Goal: Task Accomplishment & Management: Complete application form

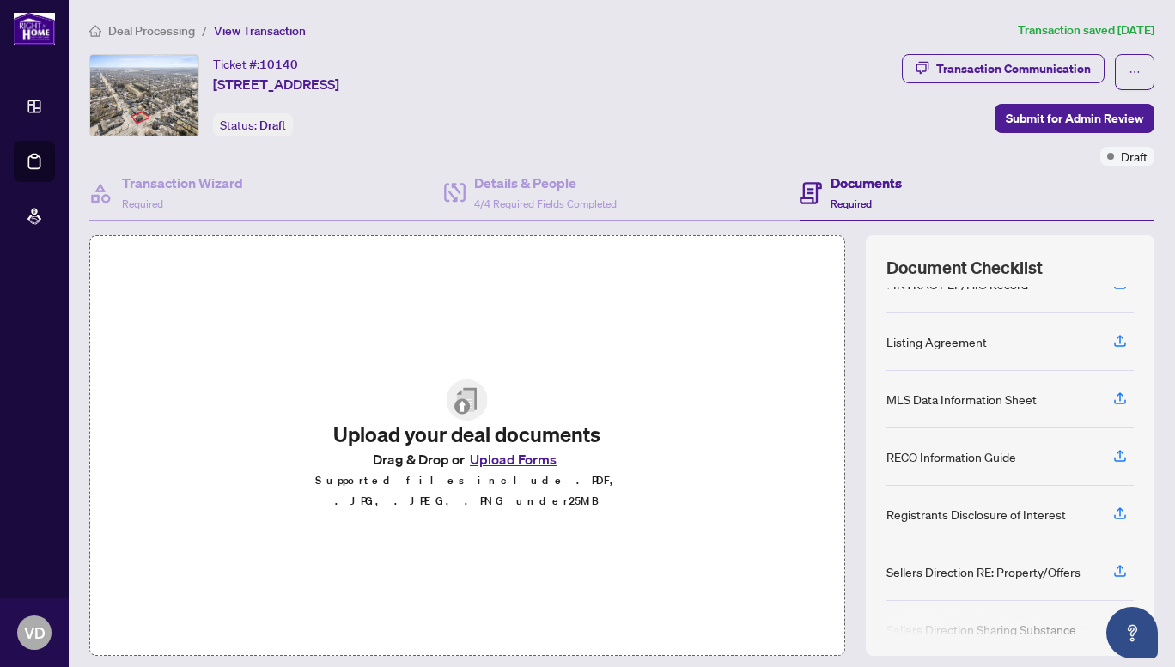
scroll to position [147, 0]
click at [189, 228] on div "Transaction Wizard Required Details & People 4/4 Required Fields Completed Docu…" at bounding box center [621, 411] width 1065 height 490
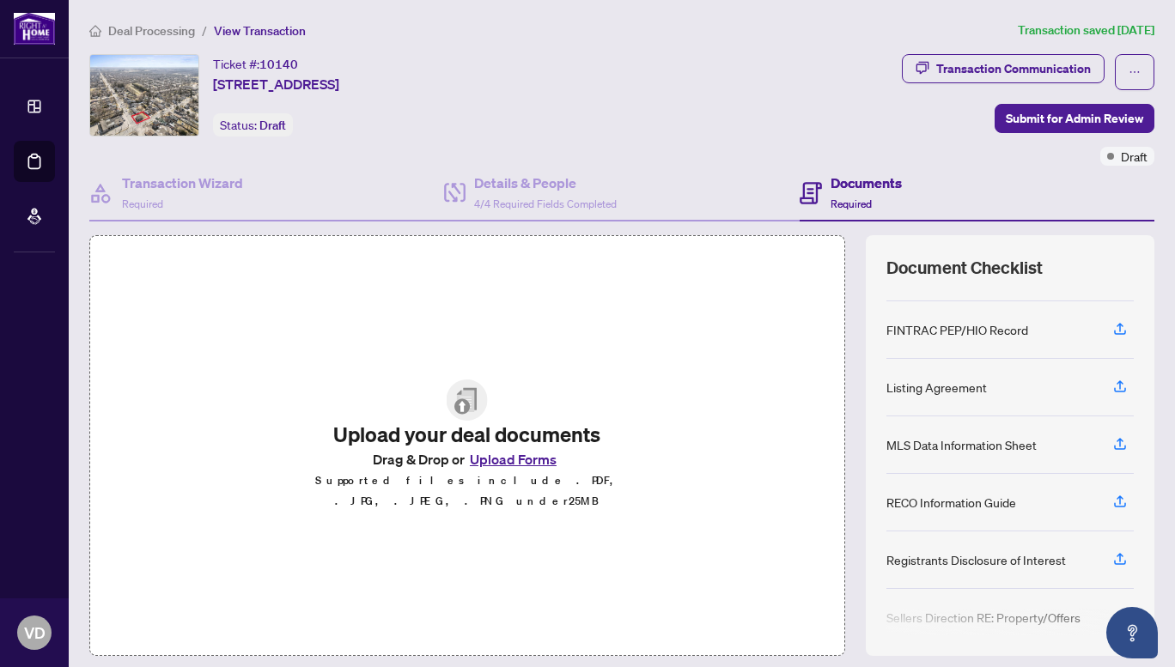
scroll to position [98, 0]
click at [1112, 444] on icon "button" at bounding box center [1119, 446] width 15 height 15
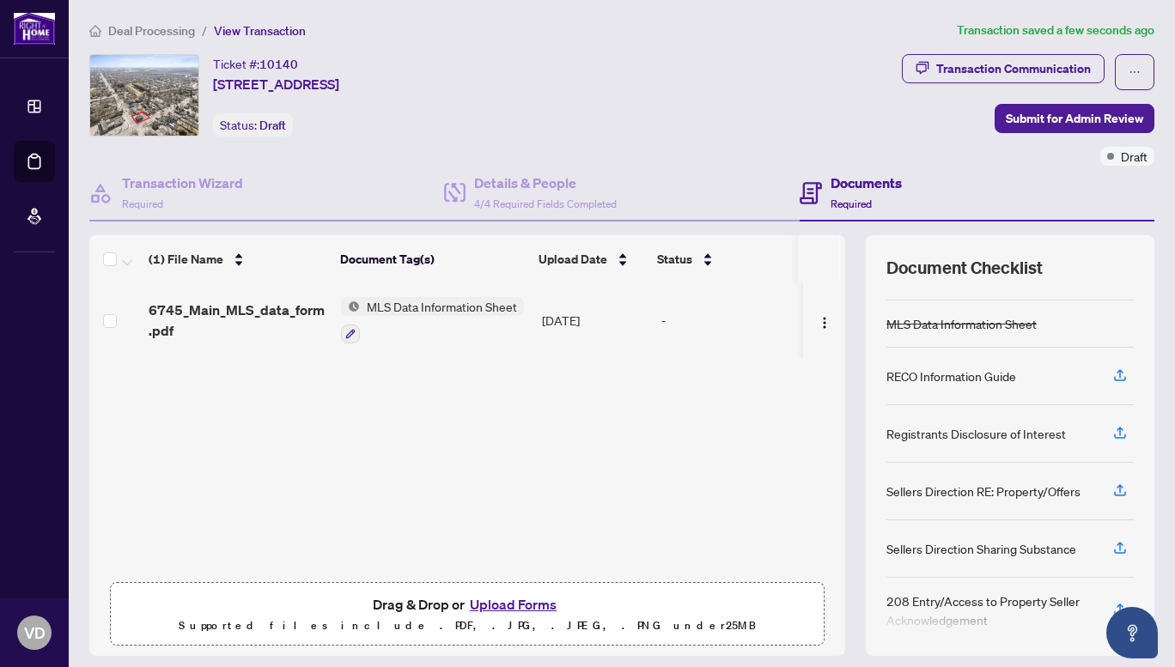
scroll to position [231, 0]
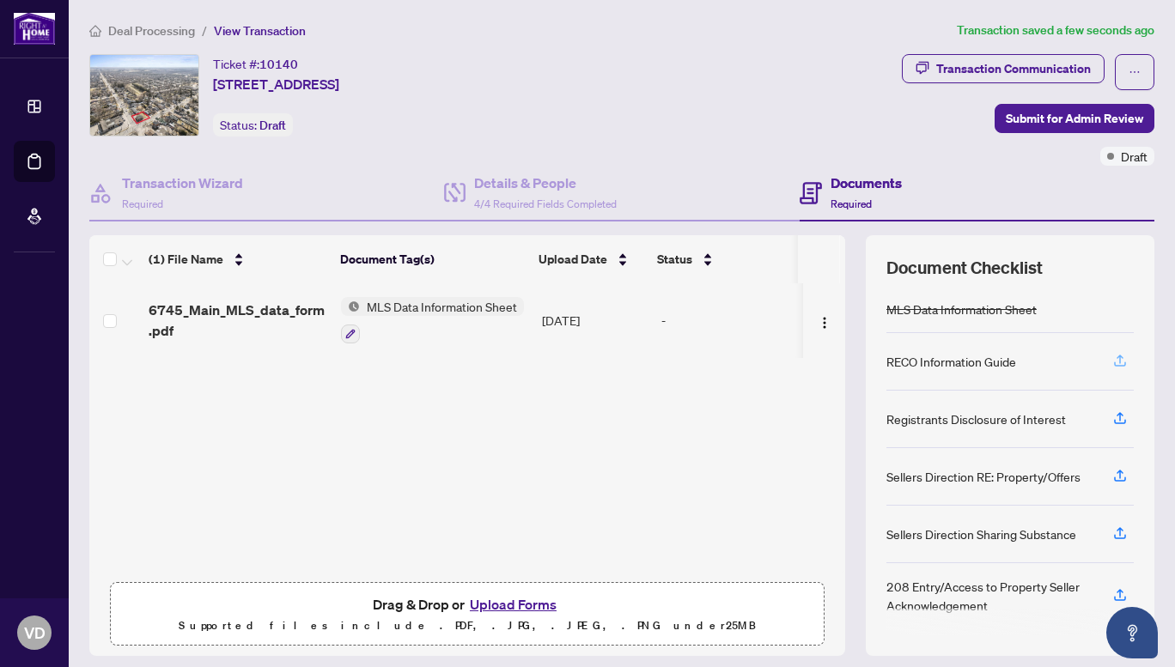
click at [1112, 361] on icon "button" at bounding box center [1119, 360] width 15 height 15
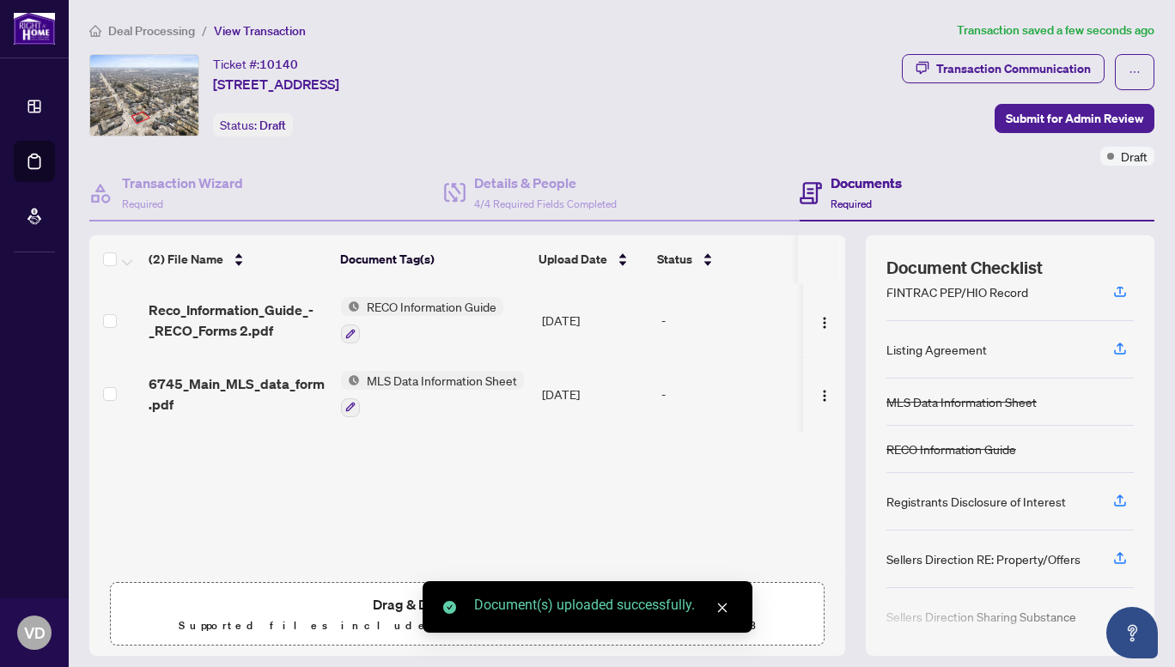
scroll to position [141, 0]
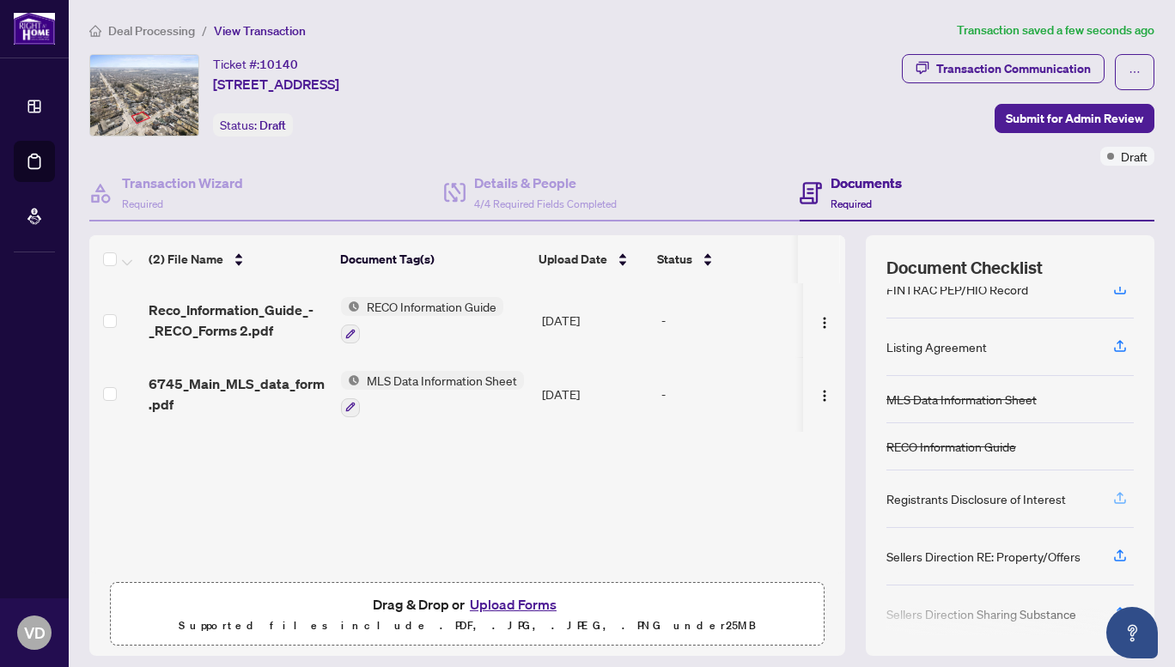
click at [1116, 495] on icon "button" at bounding box center [1119, 496] width 7 height 9
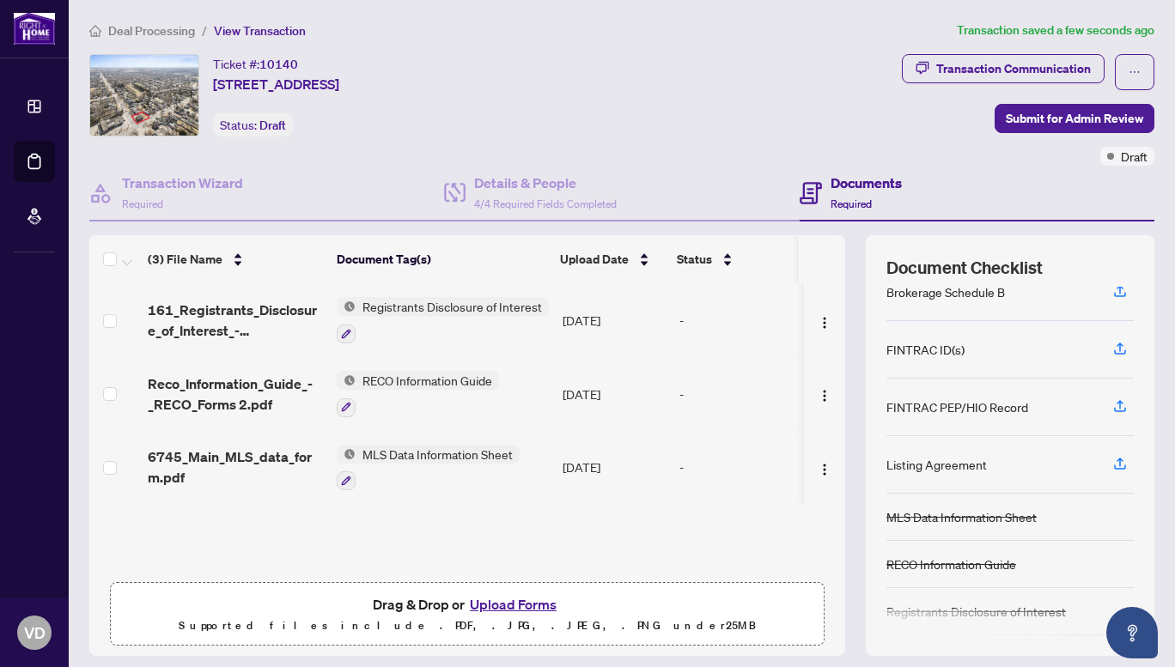
scroll to position [0, 0]
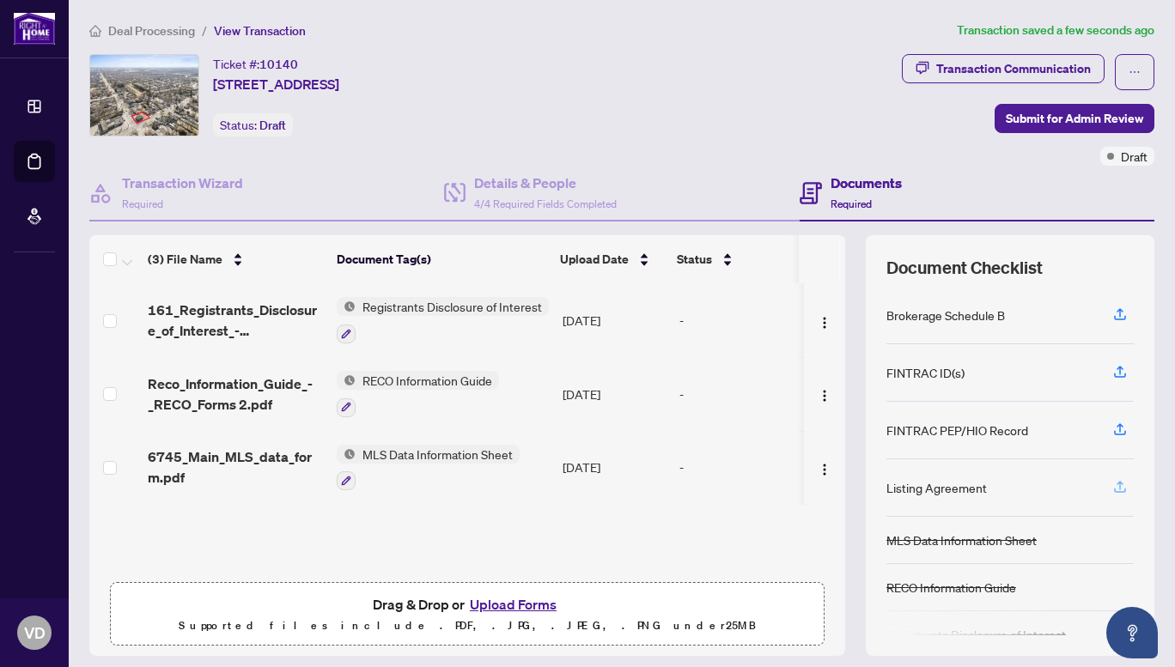
click at [1112, 482] on icon "button" at bounding box center [1119, 486] width 15 height 15
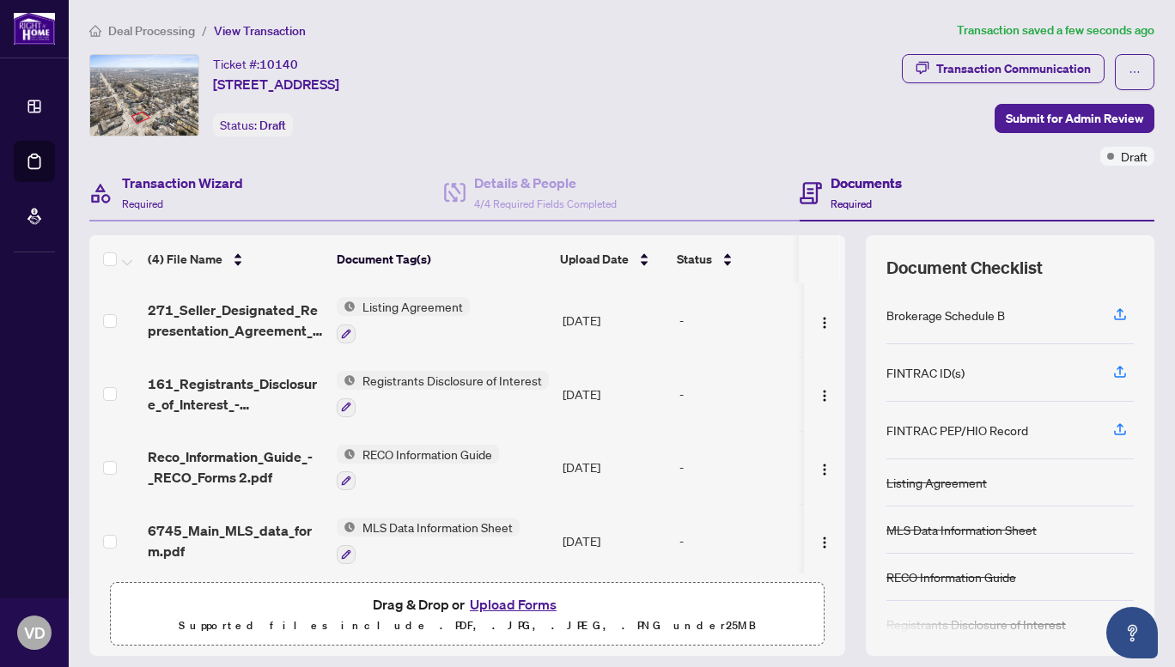
click at [375, 174] on div "Transaction Wizard Required" at bounding box center [266, 194] width 355 height 56
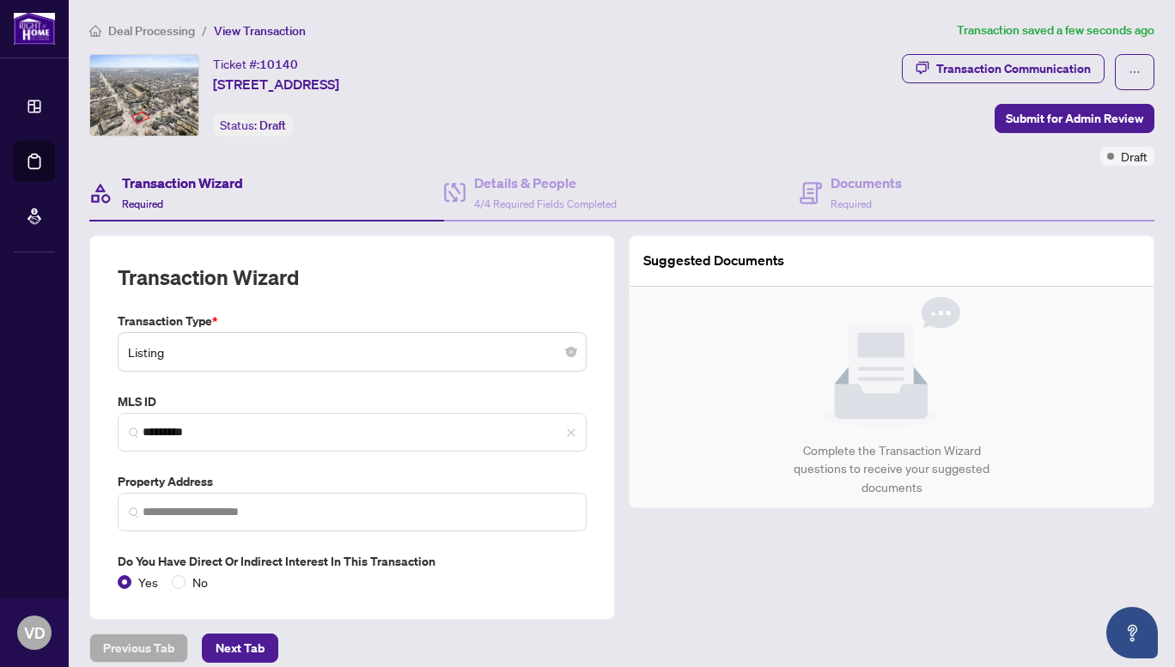
type input "**********"
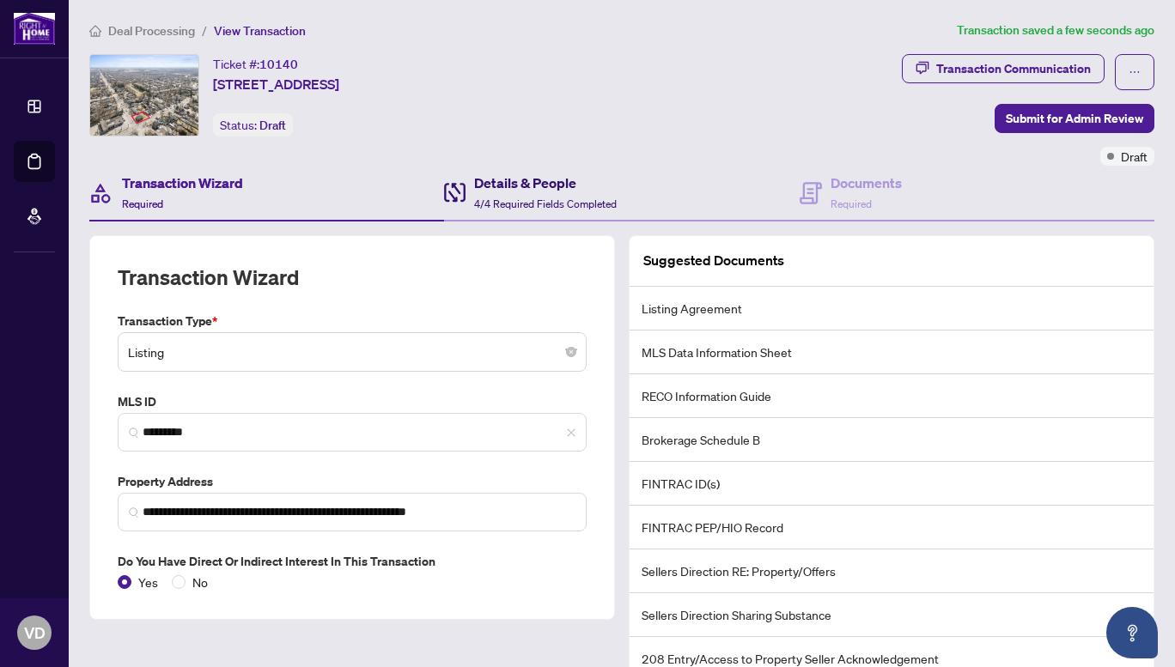
click at [526, 199] on span "4/4 Required Fields Completed" at bounding box center [545, 203] width 143 height 13
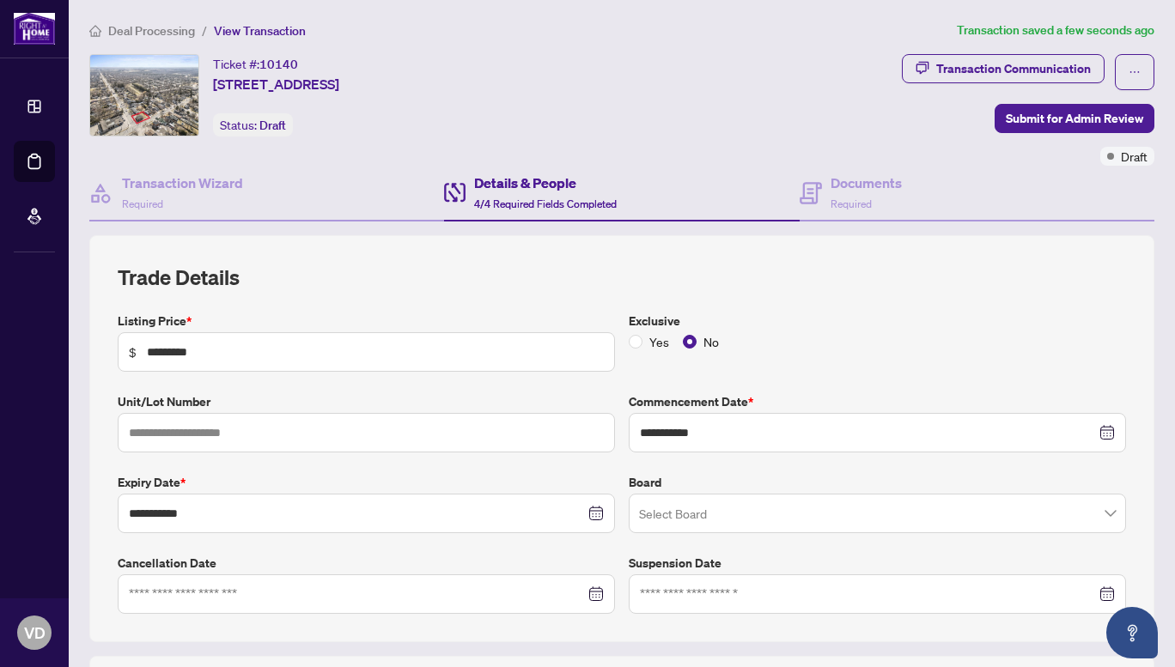
type input "**********"
click at [858, 194] on div "Documents Required" at bounding box center [865, 193] width 71 height 40
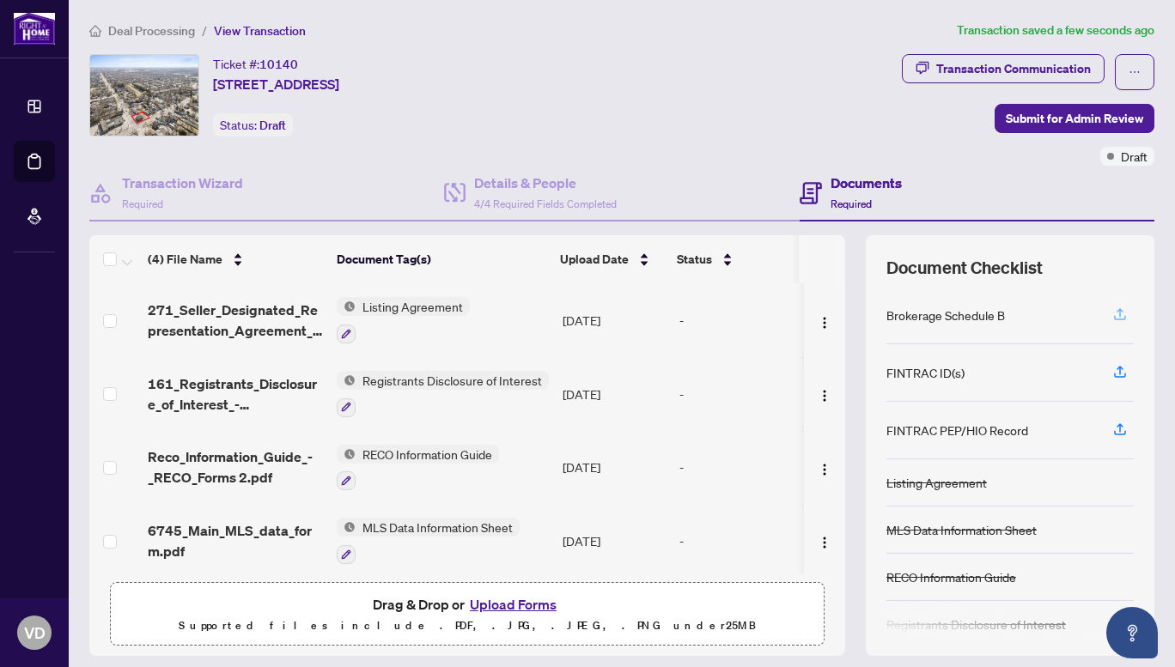
click at [1112, 313] on icon "button" at bounding box center [1119, 314] width 15 height 15
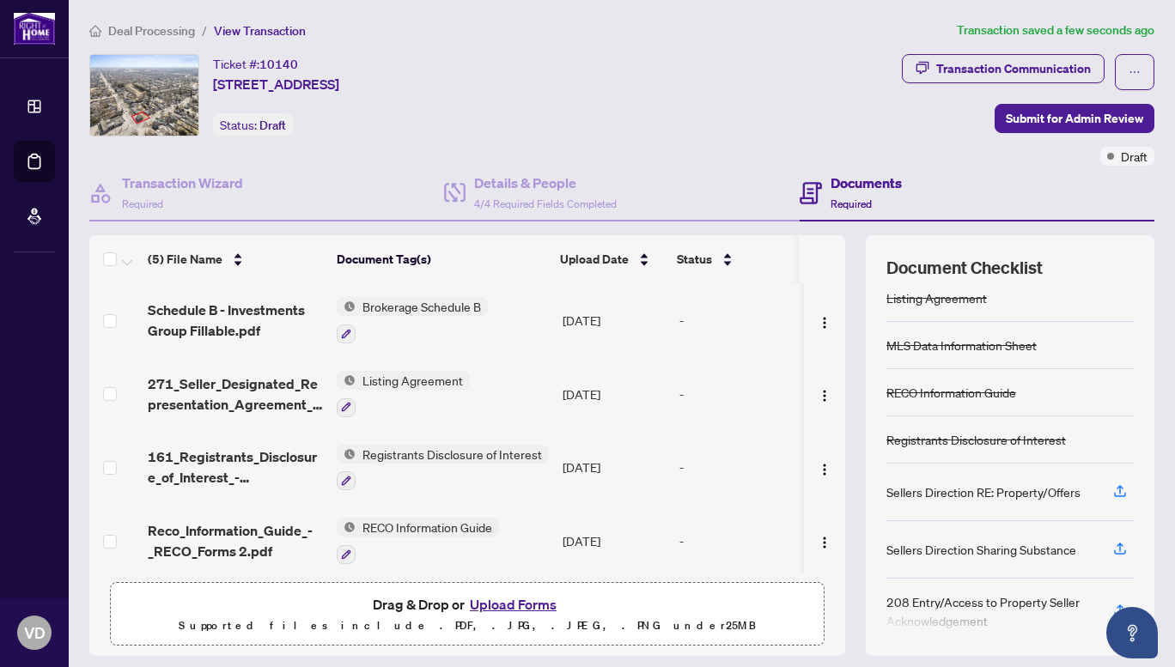
scroll to position [190, 0]
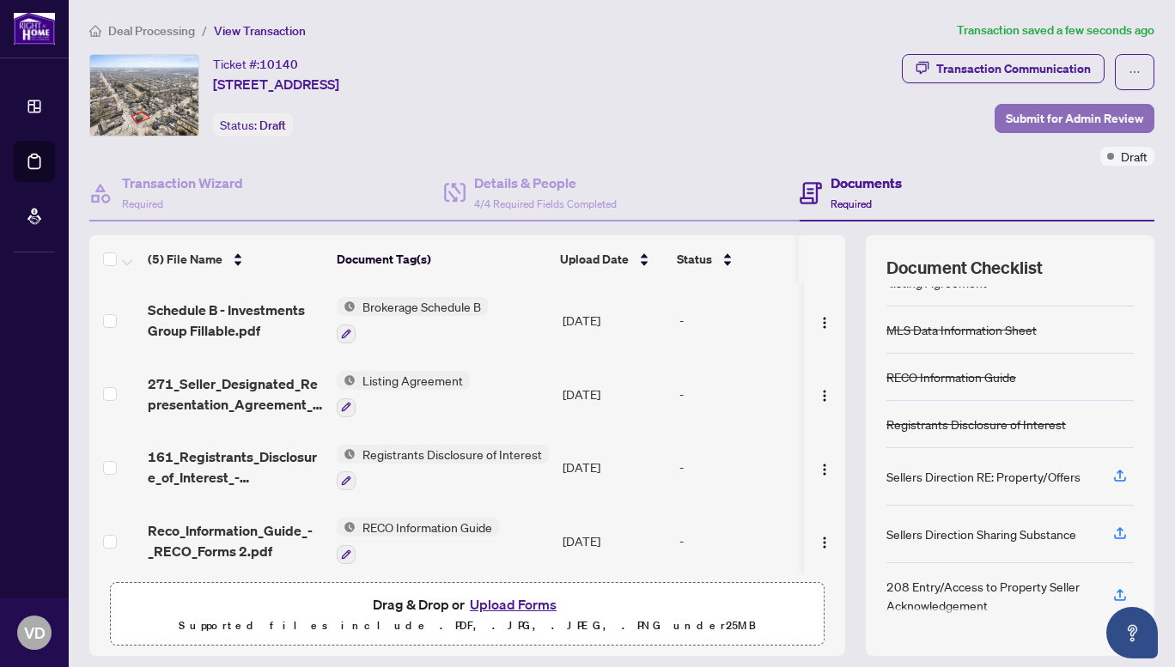
click at [1025, 122] on span "Submit for Admin Review" at bounding box center [1073, 118] width 137 height 27
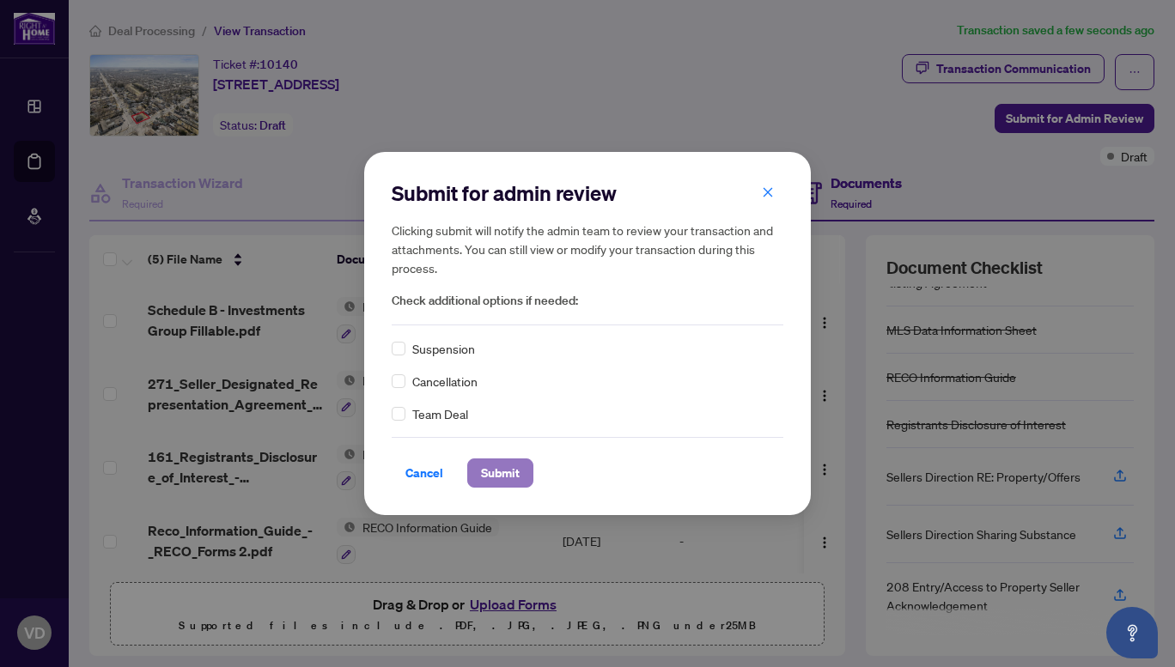
click at [506, 483] on span "Submit" at bounding box center [500, 472] width 39 height 27
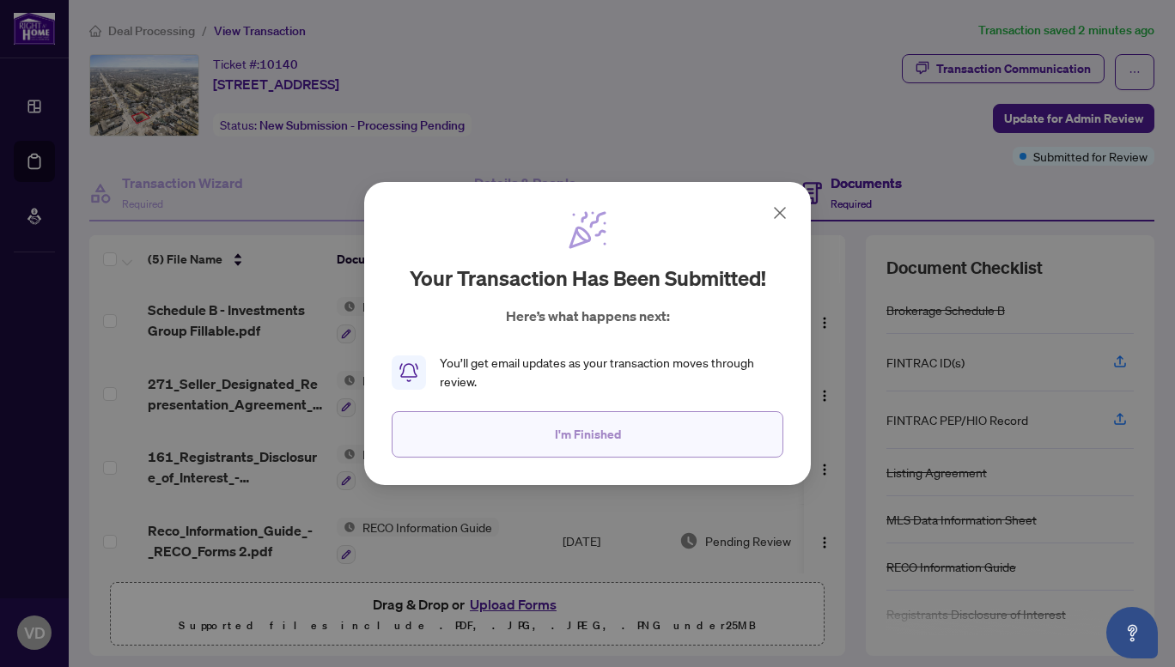
click at [528, 442] on button "I'm Finished" at bounding box center [588, 434] width 392 height 46
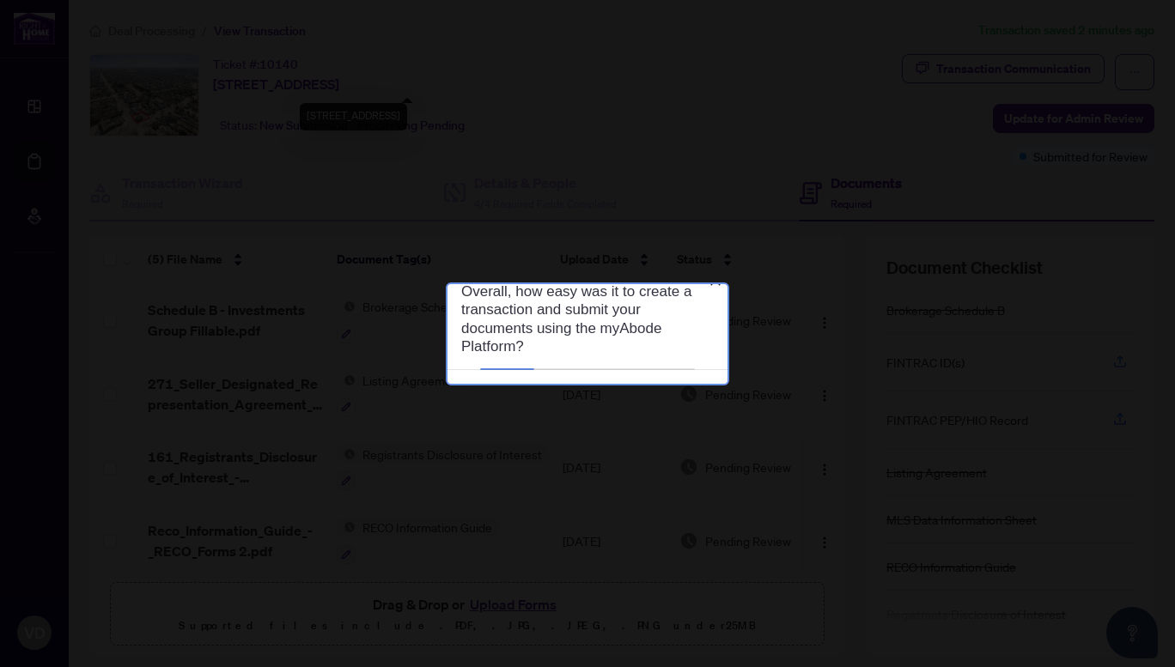
scroll to position [0, 0]
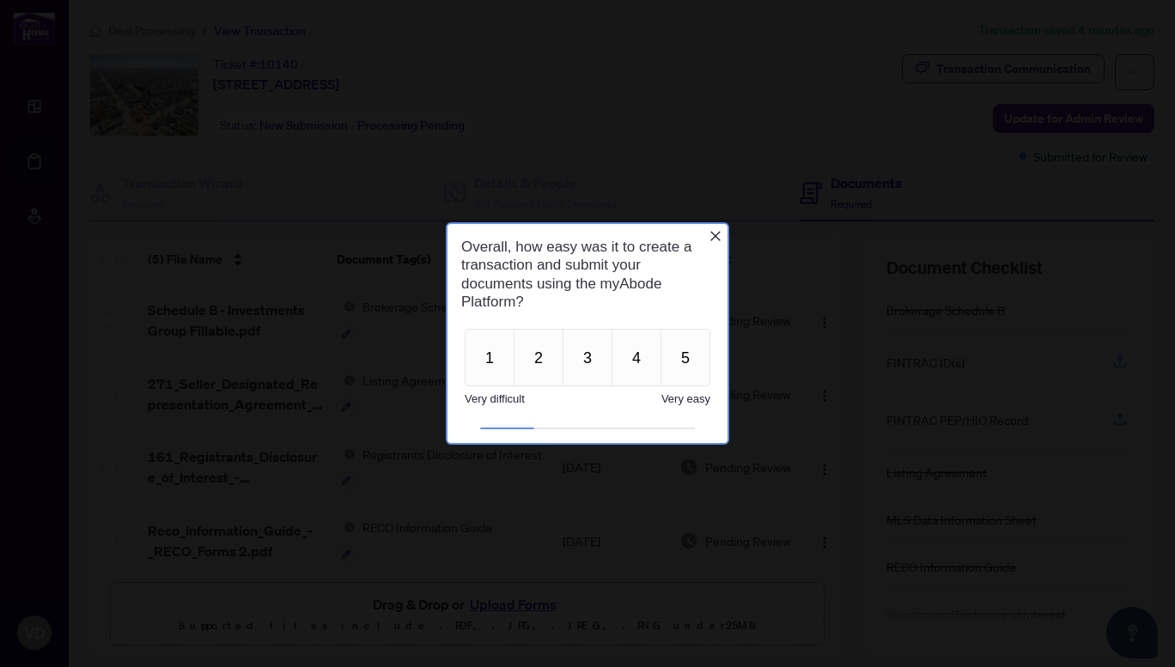
click at [711, 227] on div "Overall, how easy was it to create a transaction and submit your documents usin…" at bounding box center [587, 274] width 280 height 100
click at [712, 238] on icon "Close button" at bounding box center [715, 236] width 14 height 14
